Goal: Information Seeking & Learning: Learn about a topic

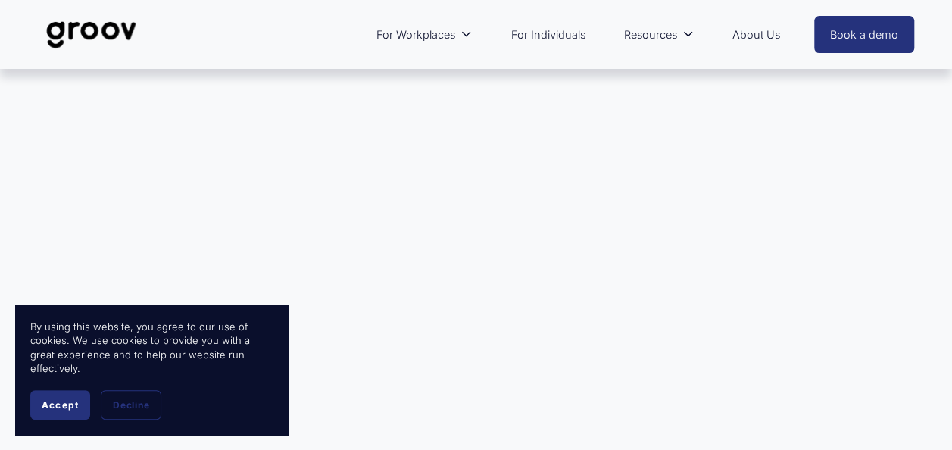
click at [67, 404] on span "Accept" at bounding box center [60, 404] width 37 height 11
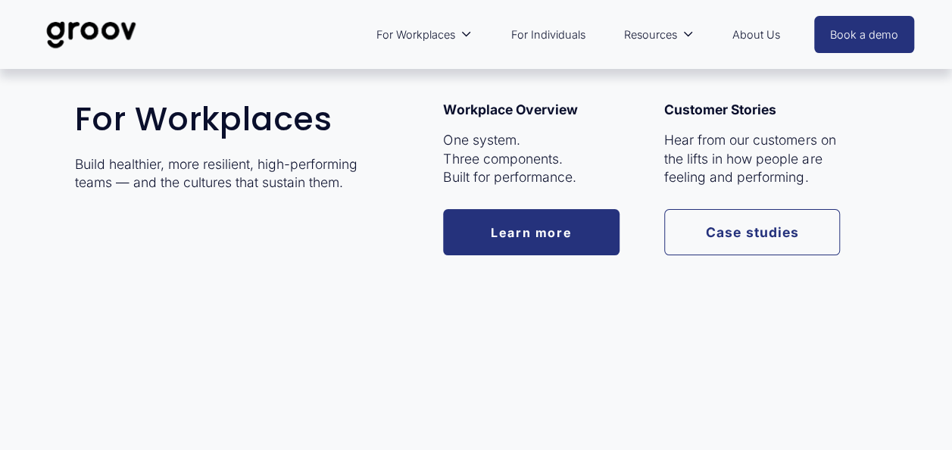
click at [494, 235] on link "Learn more" at bounding box center [531, 232] width 176 height 46
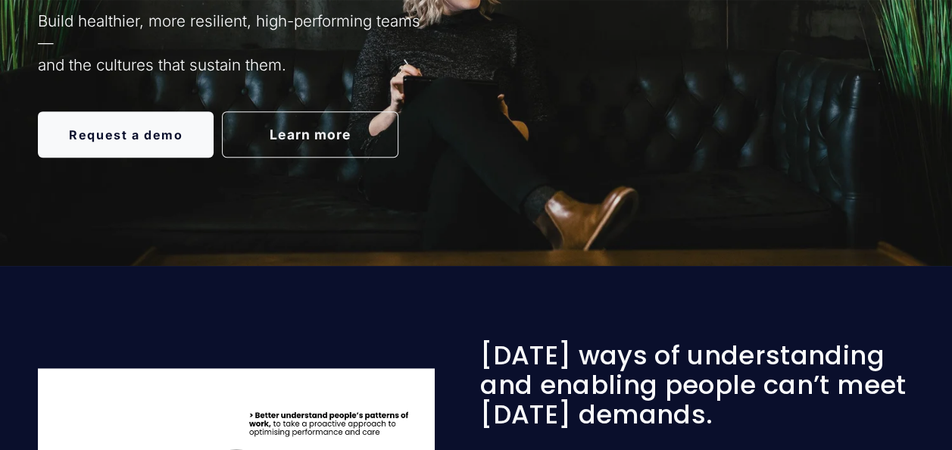
scroll to position [454, 0]
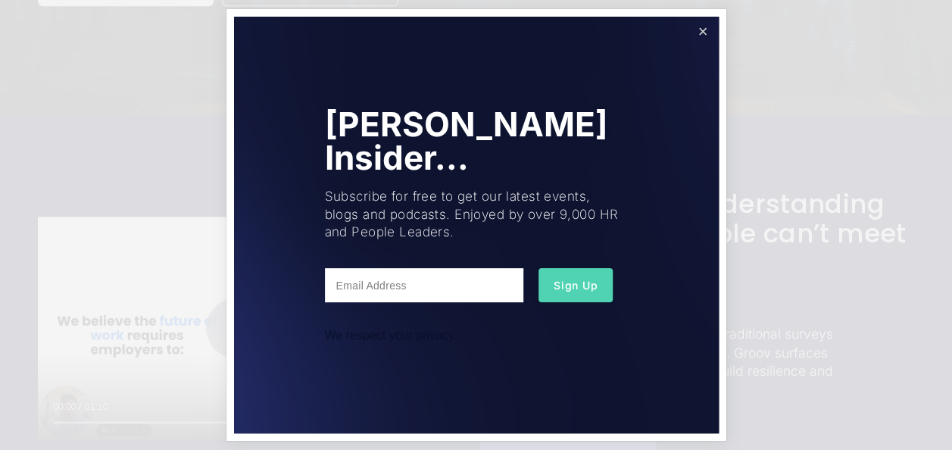
click at [702, 30] on link "Close" at bounding box center [702, 32] width 27 height 27
